Goal: Task Accomplishment & Management: Complete application form

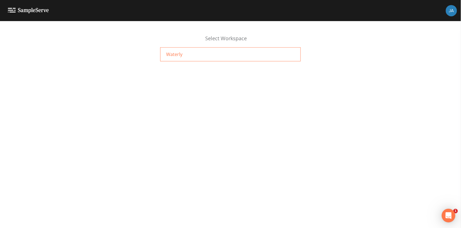
click at [257, 60] on div "Waterly" at bounding box center [230, 54] width 141 height 14
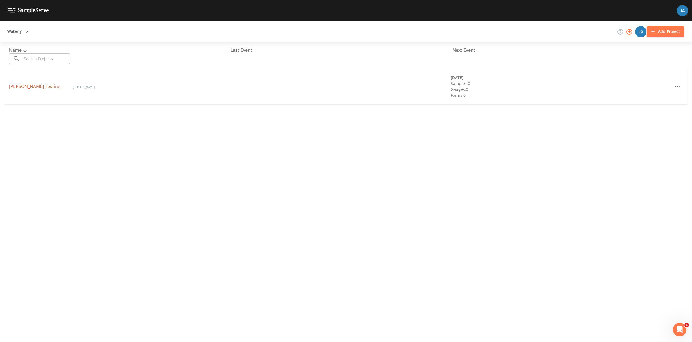
click at [14, 85] on link "[PERSON_NAME] Testing" at bounding box center [35, 86] width 53 height 6
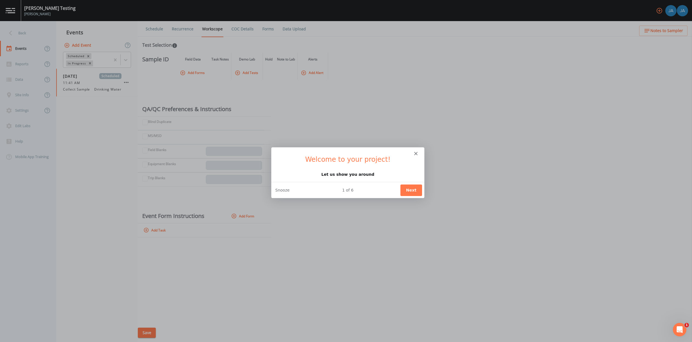
click at [416, 154] on icon "Close" at bounding box center [415, 152] width 3 height 3
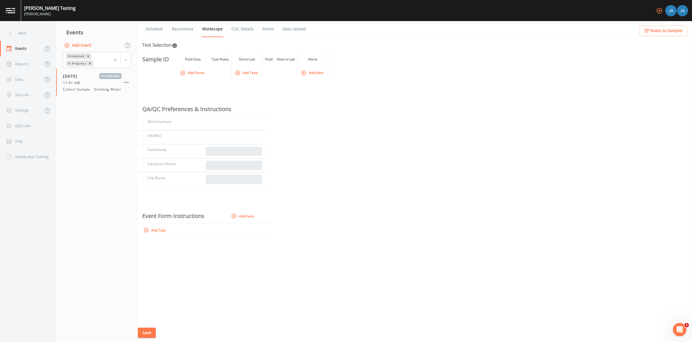
click at [194, 110] on th "QA/QC Preferences & Instructions" at bounding box center [201, 109] width 127 height 14
click at [149, 227] on button "Add Task" at bounding box center [155, 230] width 26 height 9
click at [153, 228] on input "text" at bounding box center [181, 231] width 78 height 9
type input "Task1"
click at [154, 228] on button "Save" at bounding box center [147, 333] width 18 height 10
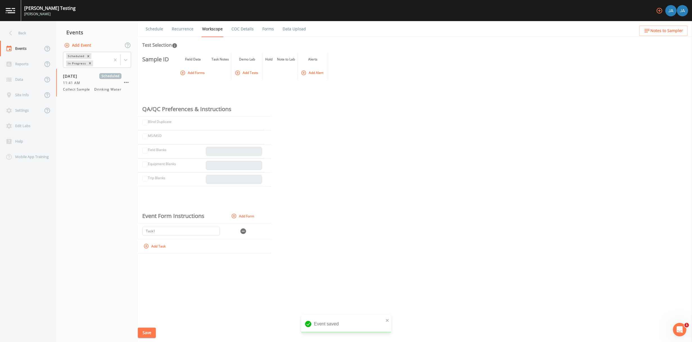
click at [201, 72] on button "Add Forms" at bounding box center [193, 72] width 28 height 9
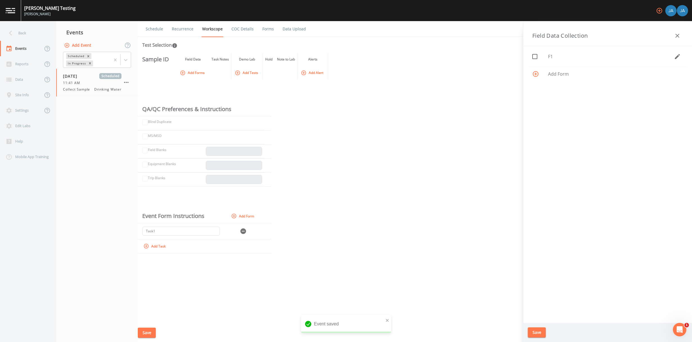
click at [461, 56] on icon at bounding box center [535, 56] width 7 height 7
checkbox input "true"
click at [461, 228] on button "Save" at bounding box center [537, 332] width 18 height 10
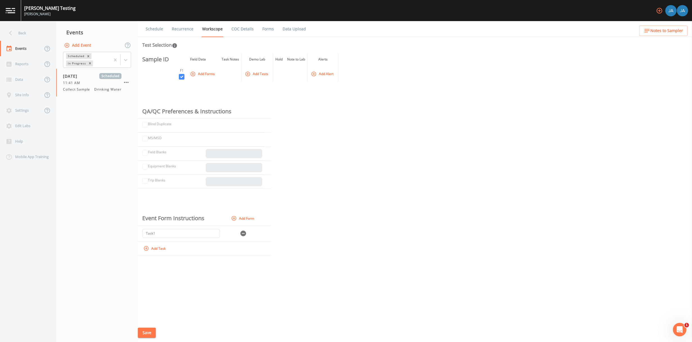
click at [158, 60] on th "Sample ID" at bounding box center [154, 59] width 33 height 13
click at [175, 46] on icon "In this section you'll be able to select the analytical test to run, based on t…" at bounding box center [174, 45] width 5 height 5
drag, startPoint x: 163, startPoint y: 46, endPoint x: 154, endPoint y: 46, distance: 8.7
click at [154, 46] on div "Test Selection" at bounding box center [159, 45] width 35 height 7
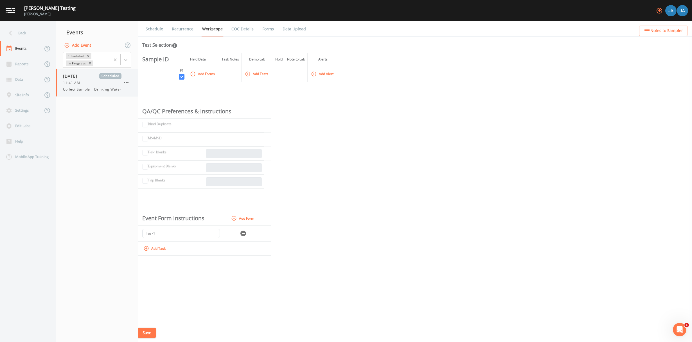
click at [84, 84] on div "11:41 AM" at bounding box center [92, 82] width 59 height 5
click at [161, 26] on link "Schedule" at bounding box center [154, 29] width 19 height 16
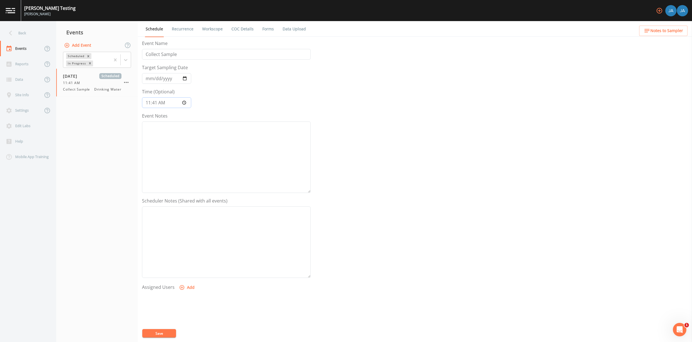
click at [173, 102] on input "11:41:00" at bounding box center [166, 102] width 49 height 11
click at [175, 103] on input "11:41:00" at bounding box center [166, 102] width 49 height 11
click at [174, 103] on input "11:41:00" at bounding box center [166, 102] width 49 height 11
click at [165, 104] on input "11:41:00" at bounding box center [166, 102] width 49 height 11
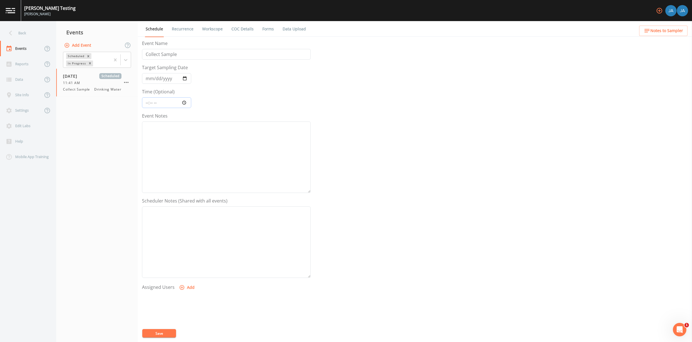
click at [153, 103] on input "Time (Optional)" at bounding box center [166, 102] width 49 height 11
click at [150, 104] on input "Time (Optional)" at bounding box center [166, 102] width 49 height 11
click at [204, 103] on form "Event Name Collect Sample Target Sampling Date [DATE] Time (Optional) Event Not…" at bounding box center [226, 196] width 169 height 312
click at [188, 228] on button "Add" at bounding box center [187, 256] width 19 height 10
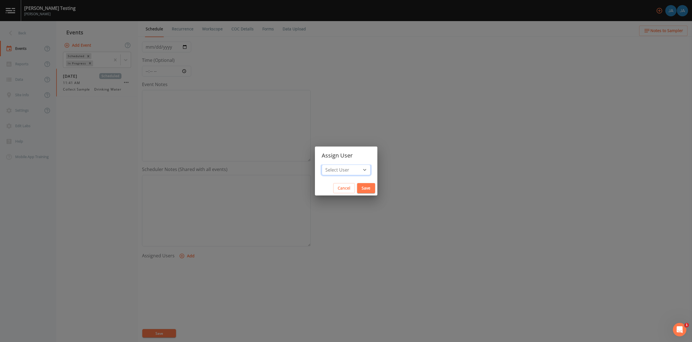
click at [338, 170] on select "Select User [PERSON_NAME]" at bounding box center [346, 170] width 49 height 11
select select "8a410d36-a4e5-41d1-9f35-3544e1e69a36"
click at [324, 165] on select "Select User [PERSON_NAME]" at bounding box center [346, 170] width 49 height 11
click at [362, 189] on button "Save" at bounding box center [366, 188] width 18 height 10
select select
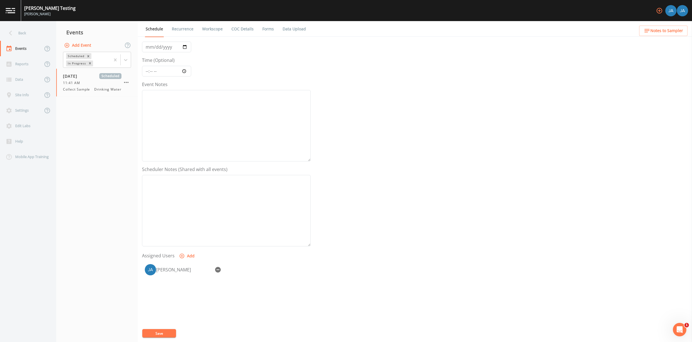
click at [381, 152] on div "Event Name Collect Sample Target Sampling Date [DATE] Time (Optional) Event Not…" at bounding box center [417, 191] width 550 height 302
click at [158, 228] on button "Save" at bounding box center [159, 333] width 34 height 8
